Goal: Task Accomplishment & Management: Use online tool/utility

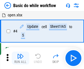
click at [20, 58] on img "button" at bounding box center [20, 56] width 7 height 7
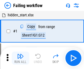
click at [20, 58] on img "button" at bounding box center [20, 56] width 7 height 7
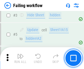
scroll to position [116, 0]
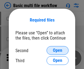
click at [57, 51] on span "Open" at bounding box center [57, 50] width 9 height 4
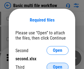
click at [57, 65] on span "Open" at bounding box center [57, 67] width 9 height 4
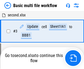
scroll to position [121, 0]
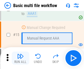
click at [20, 58] on img "button" at bounding box center [20, 56] width 7 height 7
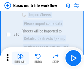
click at [20, 58] on img "button" at bounding box center [20, 56] width 7 height 7
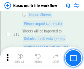
scroll to position [364, 0]
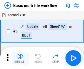
click at [20, 58] on img "button" at bounding box center [20, 56] width 7 height 7
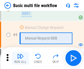
click at [20, 58] on img "button" at bounding box center [20, 56] width 7 height 7
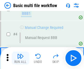
click at [20, 58] on img "button" at bounding box center [20, 56] width 7 height 7
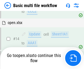
scroll to position [326, 0]
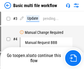
scroll to position [22, 0]
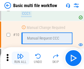
click at [20, 58] on img "button" at bounding box center [20, 56] width 7 height 7
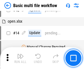
click at [20, 58] on img "button" at bounding box center [20, 56] width 7 height 7
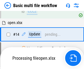
scroll to position [286, 0]
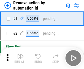
click at [20, 58] on img "button" at bounding box center [20, 56] width 7 height 7
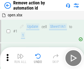
scroll to position [20, 0]
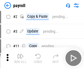
click at [20, 58] on img "button" at bounding box center [20, 56] width 7 height 7
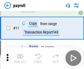
scroll to position [40, 0]
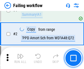
scroll to position [88, 0]
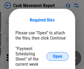
click at [57, 57] on span "Open" at bounding box center [57, 56] width 9 height 4
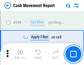
scroll to position [2430, 0]
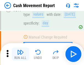
click at [20, 54] on img "button" at bounding box center [20, 52] width 7 height 7
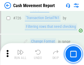
scroll to position [2857, 0]
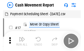
scroll to position [10, 0]
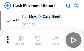
click at [20, 41] on img "button" at bounding box center [20, 38] width 7 height 7
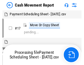
scroll to position [3, 0]
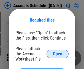
click at [57, 54] on span "Open" at bounding box center [57, 54] width 9 height 4
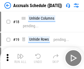
scroll to position [53, 0]
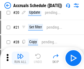
click at [20, 58] on img "button" at bounding box center [20, 56] width 7 height 7
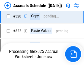
scroll to position [1019, 0]
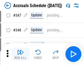
click at [20, 54] on img "button" at bounding box center [20, 52] width 7 height 7
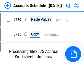
scroll to position [2300, 0]
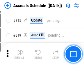
click at [20, 54] on img "button" at bounding box center [20, 52] width 7 height 7
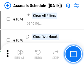
scroll to position [3280, 0]
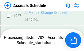
scroll to position [2895, 0]
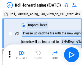
scroll to position [1, 0]
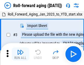
click at [20, 54] on img "button" at bounding box center [20, 52] width 7 height 7
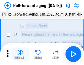
click at [20, 54] on img "button" at bounding box center [20, 52] width 7 height 7
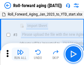
scroll to position [35, 0]
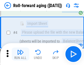
click at [20, 54] on img "button" at bounding box center [20, 52] width 7 height 7
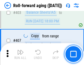
scroll to position [1899, 0]
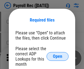
click at [57, 57] on span "Open" at bounding box center [57, 56] width 9 height 4
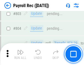
scroll to position [3479, 0]
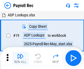
click at [20, 58] on img "button" at bounding box center [20, 56] width 7 height 7
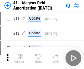
click at [20, 58] on img "button" at bounding box center [20, 56] width 7 height 7
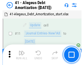
scroll to position [68, 0]
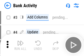
click at [20, 45] on img "button" at bounding box center [20, 42] width 7 height 7
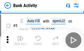
scroll to position [29, 0]
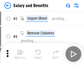
scroll to position [7, 0]
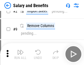
click at [20, 54] on img "button" at bounding box center [20, 52] width 7 height 7
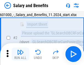
click at [20, 54] on img "button" at bounding box center [20, 52] width 7 height 7
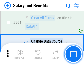
scroll to position [2579, 0]
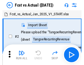
scroll to position [7, 0]
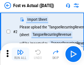
click at [20, 54] on img "button" at bounding box center [20, 52] width 7 height 7
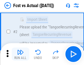
click at [20, 54] on img "button" at bounding box center [20, 52] width 7 height 7
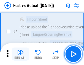
scroll to position [51, 0]
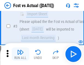
click at [20, 54] on img "button" at bounding box center [20, 52] width 7 height 7
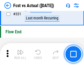
scroll to position [2621, 0]
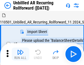
click at [20, 54] on img "button" at bounding box center [20, 52] width 7 height 7
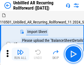
scroll to position [12, 0]
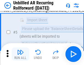
click at [20, 54] on img "button" at bounding box center [20, 52] width 7 height 7
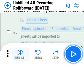
scroll to position [51, 0]
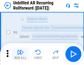
click at [20, 54] on img "button" at bounding box center [20, 52] width 7 height 7
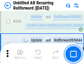
scroll to position [1860, 0]
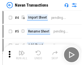
scroll to position [9, 0]
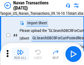
click at [20, 54] on img "button" at bounding box center [20, 52] width 7 height 7
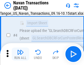
click at [20, 54] on img "button" at bounding box center [20, 52] width 7 height 7
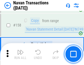
scroll to position [1775, 0]
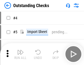
click at [20, 54] on img "button" at bounding box center [20, 52] width 7 height 7
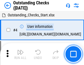
scroll to position [23, 0]
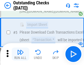
click at [20, 54] on img "button" at bounding box center [20, 52] width 7 height 7
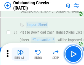
scroll to position [57, 0]
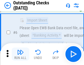
click at [20, 54] on img "button" at bounding box center [20, 52] width 7 height 7
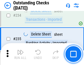
scroll to position [1663, 0]
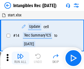
click at [20, 58] on img "button" at bounding box center [20, 56] width 7 height 7
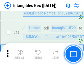
scroll to position [213, 0]
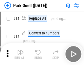
click at [20, 54] on img "button" at bounding box center [20, 52] width 7 height 7
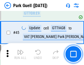
scroll to position [685, 0]
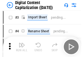
scroll to position [16, 0]
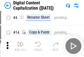
click at [20, 46] on img "button" at bounding box center [20, 44] width 7 height 7
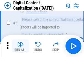
click at [20, 46] on img "button" at bounding box center [20, 44] width 7 height 7
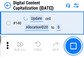
scroll to position [581, 0]
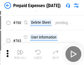
click at [20, 54] on img "button" at bounding box center [20, 52] width 7 height 7
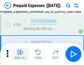
click at [20, 54] on img "button" at bounding box center [20, 52] width 7 height 7
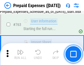
scroll to position [1550, 0]
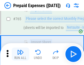
click at [20, 54] on img "button" at bounding box center [20, 52] width 7 height 7
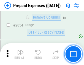
scroll to position [5724, 0]
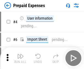
click at [20, 58] on img "button" at bounding box center [20, 56] width 7 height 7
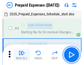
scroll to position [24, 0]
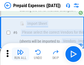
click at [20, 54] on img "button" at bounding box center [20, 52] width 7 height 7
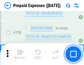
scroll to position [1951, 0]
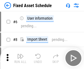
click at [20, 58] on img "button" at bounding box center [20, 56] width 7 height 7
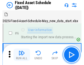
scroll to position [30, 0]
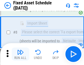
click at [20, 54] on img "button" at bounding box center [20, 52] width 7 height 7
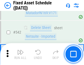
scroll to position [1952, 0]
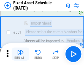
click at [20, 54] on img "button" at bounding box center [20, 52] width 7 height 7
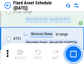
scroll to position [2670, 0]
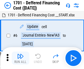
click at [20, 58] on img "button" at bounding box center [20, 56] width 7 height 7
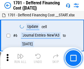
scroll to position [66, 0]
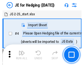
scroll to position [1, 0]
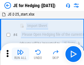
click at [20, 54] on img "button" at bounding box center [20, 52] width 7 height 7
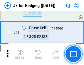
scroll to position [355, 0]
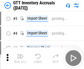
click at [20, 54] on img "button" at bounding box center [20, 56] width 7 height 7
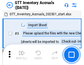
scroll to position [1, 0]
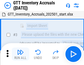
click at [20, 54] on img "button" at bounding box center [20, 52] width 7 height 7
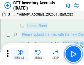
scroll to position [35, 0]
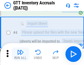
click at [20, 54] on img "button" at bounding box center [20, 52] width 7 height 7
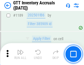
scroll to position [4471, 0]
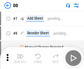
click at [20, 58] on img "button" at bounding box center [20, 56] width 7 height 7
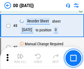
scroll to position [53, 0]
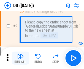
click at [20, 58] on img "button" at bounding box center [20, 56] width 7 height 7
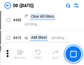
scroll to position [2450, 0]
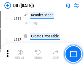
click at [20, 54] on img "button" at bounding box center [20, 52] width 7 height 7
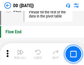
scroll to position [2621, 0]
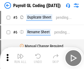
click at [20, 58] on img "button" at bounding box center [20, 56] width 7 height 7
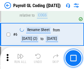
scroll to position [66, 0]
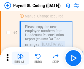
click at [20, 58] on img "button" at bounding box center [20, 56] width 7 height 7
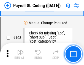
scroll to position [1285, 0]
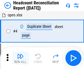
click at [20, 58] on img "button" at bounding box center [20, 56] width 7 height 7
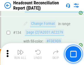
scroll to position [658, 0]
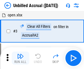
click at [20, 58] on img "button" at bounding box center [20, 56] width 7 height 7
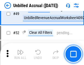
scroll to position [497, 0]
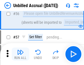
click at [20, 54] on img "button" at bounding box center [20, 52] width 7 height 7
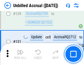
scroll to position [1631, 0]
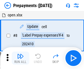
click at [20, 58] on img "button" at bounding box center [20, 56] width 7 height 7
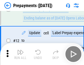
scroll to position [34, 0]
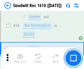
scroll to position [94, 0]
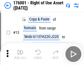
scroll to position [35, 0]
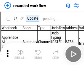
click at [20, 54] on img "button" at bounding box center [20, 52] width 7 height 7
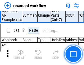
scroll to position [1712, 0]
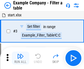
click at [20, 58] on img "button" at bounding box center [20, 56] width 7 height 7
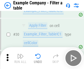
scroll to position [501, 0]
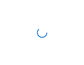
scroll to position [8, 0]
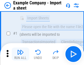
click at [20, 54] on img "button" at bounding box center [20, 52] width 7 height 7
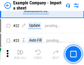
scroll to position [121, 0]
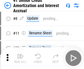
click at [20, 54] on img "button" at bounding box center [20, 56] width 7 height 7
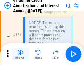
click at [20, 54] on img "button" at bounding box center [20, 52] width 7 height 7
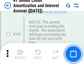
scroll to position [586, 0]
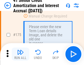
click at [20, 54] on img "button" at bounding box center [20, 52] width 7 height 7
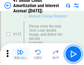
scroll to position [641, 0]
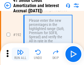
click at [20, 54] on img "button" at bounding box center [20, 52] width 7 height 7
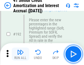
scroll to position [699, 0]
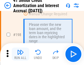
click at [20, 54] on img "button" at bounding box center [20, 52] width 7 height 7
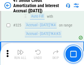
scroll to position [1399, 0]
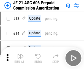
click at [20, 54] on img "button" at bounding box center [20, 56] width 7 height 7
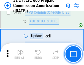
scroll to position [1022, 0]
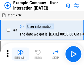
click at [20, 54] on img "button" at bounding box center [20, 52] width 7 height 7
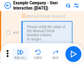
click at [20, 54] on img "button" at bounding box center [20, 52] width 7 height 7
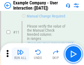
scroll to position [119, 0]
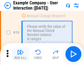
click at [20, 54] on img "button" at bounding box center [20, 52] width 7 height 7
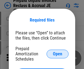
click at [57, 54] on span "Open" at bounding box center [57, 54] width 9 height 4
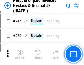
scroll to position [739, 0]
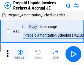
click at [20, 54] on img "button" at bounding box center [20, 52] width 7 height 7
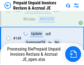
scroll to position [739, 0]
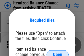
click at [57, 52] on span "Open" at bounding box center [57, 54] width 9 height 4
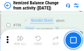
scroll to position [1054, 0]
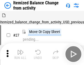
scroll to position [8, 0]
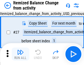
click at [20, 54] on img "button" at bounding box center [20, 52] width 7 height 7
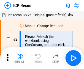
scroll to position [2, 0]
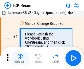
click at [20, 58] on img "button" at bounding box center [20, 56] width 7 height 7
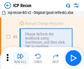
click at [20, 58] on img "button" at bounding box center [20, 56] width 7 height 7
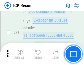
scroll to position [537, 0]
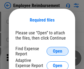
click at [57, 51] on span "Open" at bounding box center [57, 51] width 9 height 4
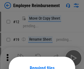
scroll to position [48, 0]
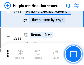
scroll to position [1488, 0]
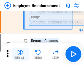
click at [20, 54] on img "button" at bounding box center [20, 52] width 7 height 7
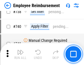
scroll to position [3842, 0]
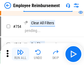
click at [20, 54] on img "button" at bounding box center [20, 52] width 7 height 7
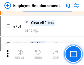
click at [20, 54] on img "button" at bounding box center [20, 52] width 7 height 7
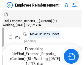
scroll to position [19, 0]
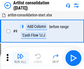
click at [20, 58] on img "button" at bounding box center [20, 56] width 7 height 7
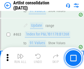
scroll to position [2398, 0]
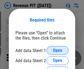
click at [57, 51] on span "Open" at bounding box center [57, 50] width 9 height 4
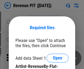
scroll to position [8, 0]
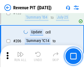
scroll to position [556, 0]
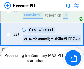
scroll to position [251, 0]
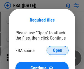
click at [57, 51] on span "Open" at bounding box center [57, 50] width 9 height 4
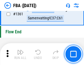
scroll to position [5881, 0]
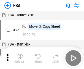
scroll to position [5, 0]
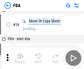
click at [20, 58] on img "button" at bounding box center [20, 56] width 7 height 7
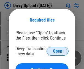
click at [57, 51] on span "Open" at bounding box center [57, 51] width 9 height 4
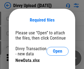
scroll to position [42, 0]
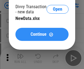
click at [42, 34] on span "Continue" at bounding box center [38, 34] width 16 height 4
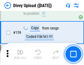
scroll to position [567, 0]
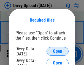
click at [57, 51] on span "Open" at bounding box center [57, 51] width 9 height 4
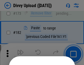
scroll to position [615, 0]
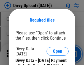
scroll to position [930, 0]
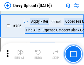
scroll to position [3746, 0]
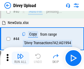
click at [20, 58] on img "button" at bounding box center [20, 56] width 7 height 7
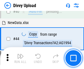
scroll to position [60, 0]
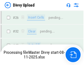
scroll to position [567, 0]
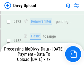
scroll to position [613, 0]
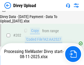
scroll to position [886, 0]
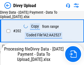
scroll to position [886, 0]
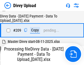
scroll to position [1007, 0]
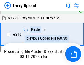
scroll to position [1217, 0]
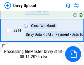
scroll to position [1128, 0]
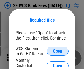
click at [57, 51] on span "Open" at bounding box center [57, 51] width 9 height 4
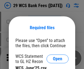
scroll to position [8, 0]
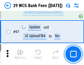
scroll to position [534, 0]
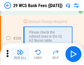
click at [20, 54] on img "button" at bounding box center [20, 52] width 7 height 7
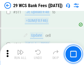
scroll to position [2755, 0]
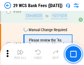
click at [20, 54] on img "button" at bounding box center [20, 52] width 7 height 7
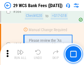
scroll to position [2961, 0]
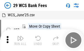
scroll to position [10, 0]
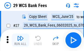
click at [20, 41] on img "button" at bounding box center [20, 38] width 7 height 7
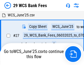
scroll to position [3, 0]
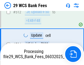
scroll to position [2923, 0]
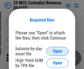
click at [57, 51] on span "Open" at bounding box center [57, 51] width 9 height 4
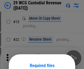
scroll to position [46, 0]
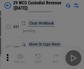
scroll to position [117, 0]
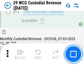
scroll to position [572, 0]
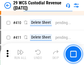
click at [20, 54] on img "button" at bounding box center [20, 52] width 7 height 7
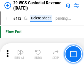
scroll to position [2615, 0]
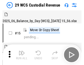
scroll to position [13, 0]
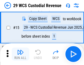
click at [20, 54] on img "button" at bounding box center [20, 52] width 7 height 7
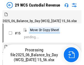
scroll to position [13, 0]
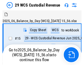
scroll to position [10, 0]
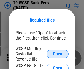
click at [57, 54] on span "Open" at bounding box center [57, 54] width 9 height 4
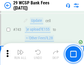
scroll to position [2759, 0]
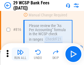
click at [20, 54] on img "button" at bounding box center [20, 52] width 7 height 7
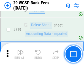
scroll to position [3345, 0]
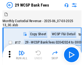
scroll to position [13, 0]
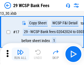
click at [20, 54] on img "button" at bounding box center [20, 52] width 7 height 7
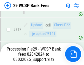
scroll to position [3367, 0]
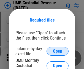
click at [57, 51] on span "Open" at bounding box center [57, 51] width 9 height 4
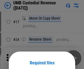
scroll to position [43, 0]
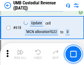
scroll to position [2821, 0]
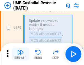
click at [20, 54] on img "button" at bounding box center [20, 52] width 7 height 7
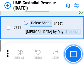
scroll to position [3333, 0]
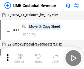
scroll to position [4, 0]
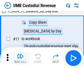
click at [20, 58] on img "button" at bounding box center [20, 56] width 7 height 7
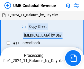
scroll to position [4, 0]
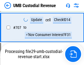
scroll to position [3297, 0]
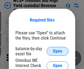
click at [57, 51] on span "Open" at bounding box center [57, 51] width 9 height 4
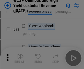
scroll to position [125, 0]
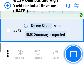
scroll to position [4634, 0]
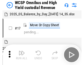
scroll to position [3, 0]
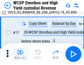
click at [20, 54] on img "button" at bounding box center [20, 52] width 7 height 7
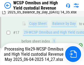
scroll to position [114, 0]
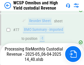
scroll to position [562, 0]
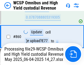
scroll to position [4622, 0]
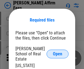
click at [57, 52] on span "Open" at bounding box center [57, 54] width 9 height 4
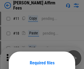
scroll to position [43, 0]
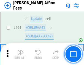
scroll to position [1489, 0]
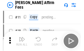
scroll to position [5, 0]
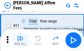
click at [20, 41] on img "button" at bounding box center [20, 38] width 7 height 7
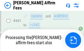
scroll to position [1436, 0]
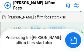
scroll to position [1444, 0]
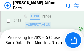
scroll to position [1436, 0]
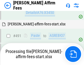
scroll to position [1489, 0]
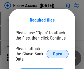
click at [57, 52] on span "Open" at bounding box center [57, 54] width 9 height 4
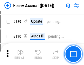
scroll to position [1181, 0]
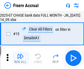
click at [20, 58] on img "button" at bounding box center [20, 56] width 7 height 7
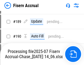
scroll to position [1407, 0]
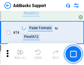
scroll to position [399, 0]
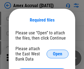
click at [57, 54] on span "Open" at bounding box center [57, 54] width 9 height 4
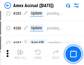
scroll to position [1499, 0]
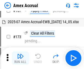
click at [20, 58] on img "button" at bounding box center [20, 56] width 7 height 7
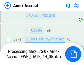
scroll to position [1632, 0]
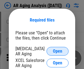
click at [57, 51] on span "Open" at bounding box center [57, 51] width 9 height 4
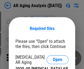
scroll to position [8, 0]
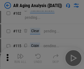
scroll to position [75, 0]
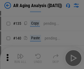
scroll to position [165, 0]
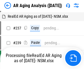
scroll to position [5, 0]
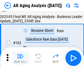
click at [20, 58] on img "button" at bounding box center [20, 56] width 7 height 7
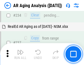
scroll to position [849, 0]
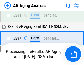
scroll to position [842, 0]
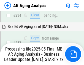
scroll to position [865, 0]
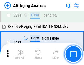
scroll to position [842, 0]
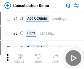
click at [20, 58] on img "button" at bounding box center [20, 56] width 7 height 7
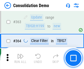
scroll to position [1835, 0]
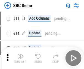
click at [20, 58] on img "button" at bounding box center [20, 56] width 7 height 7
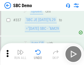
scroll to position [1440, 0]
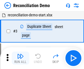
click at [20, 58] on img "button" at bounding box center [20, 56] width 7 height 7
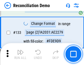
scroll to position [650, 0]
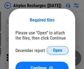
click at [57, 51] on span "Open" at bounding box center [57, 50] width 9 height 4
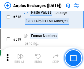
scroll to position [2356, 0]
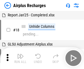
click at [20, 58] on img "button" at bounding box center [20, 56] width 7 height 7
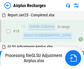
scroll to position [24, 0]
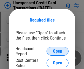
click at [57, 51] on span "Open" at bounding box center [57, 51] width 9 height 4
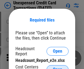
click at [57, 68] on span "Open" at bounding box center [57, 70] width 9 height 4
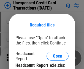
scroll to position [5, 0]
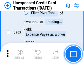
scroll to position [1408, 0]
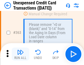
click at [20, 54] on img "button" at bounding box center [20, 52] width 7 height 7
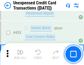
scroll to position [1868, 0]
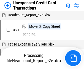
scroll to position [8, 0]
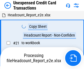
scroll to position [8, 0]
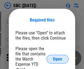
click at [57, 59] on span "Open" at bounding box center [57, 59] width 9 height 4
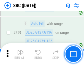
scroll to position [1070, 0]
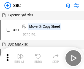
scroll to position [5, 0]
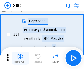
click at [20, 58] on img "button" at bounding box center [20, 56] width 7 height 7
